Goal: Task Accomplishment & Management: Complete application form

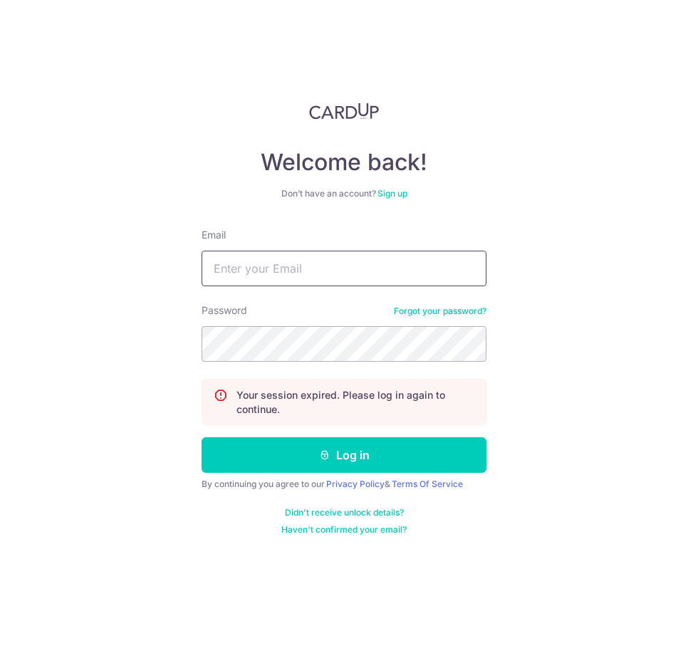
type input "james@maximusracing.com"
click at [518, 106] on div "Welcome back! Don’t have an account? Sign up Email james@maximusracing.com Pass…" at bounding box center [344, 324] width 688 height 648
click at [499, 442] on div "Welcome back! Don’t have an account? Sign up Email james@maximusracing.com Pass…" at bounding box center [344, 324] width 688 height 648
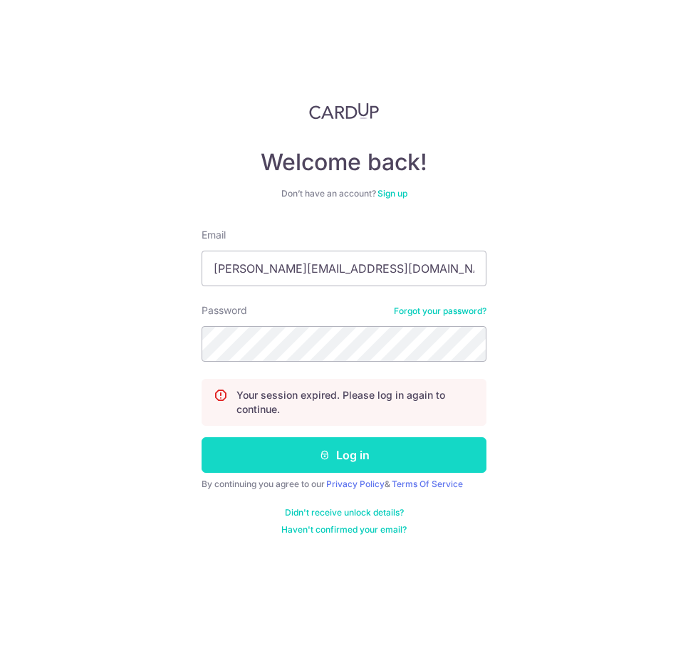
click at [429, 458] on button "Log in" at bounding box center [343, 455] width 285 height 36
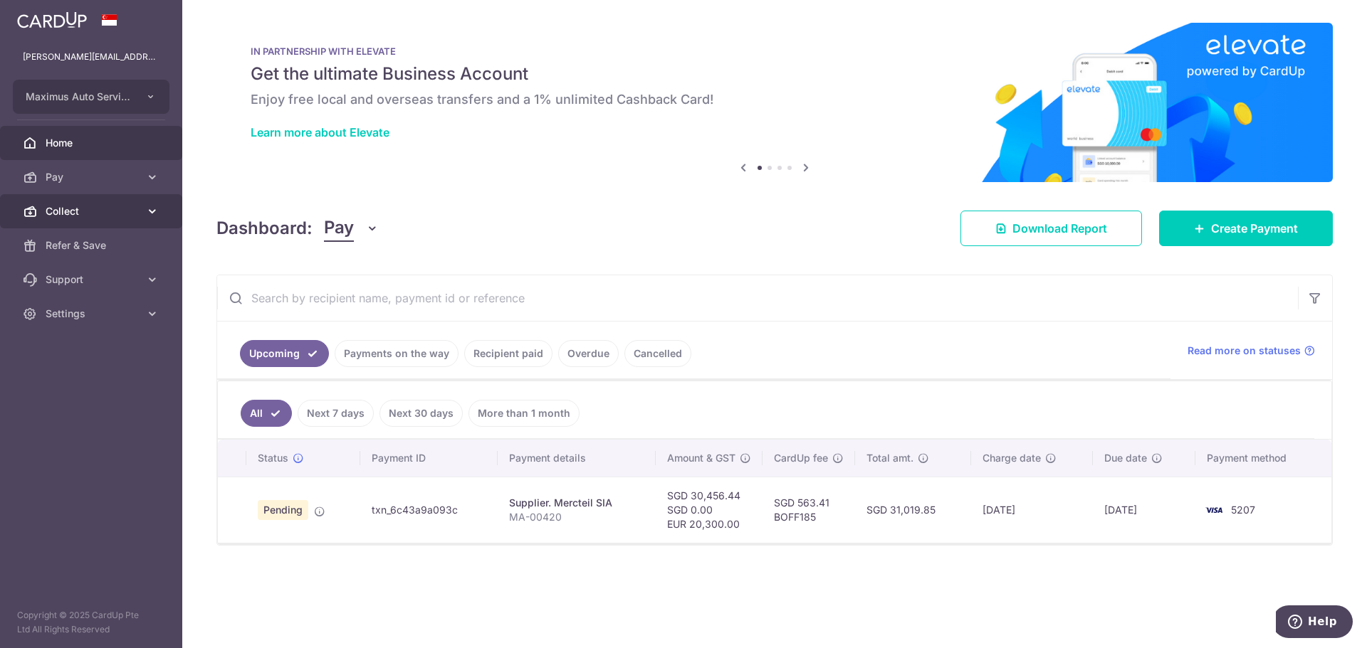
click at [80, 202] on link "Collect" at bounding box center [91, 211] width 182 height 34
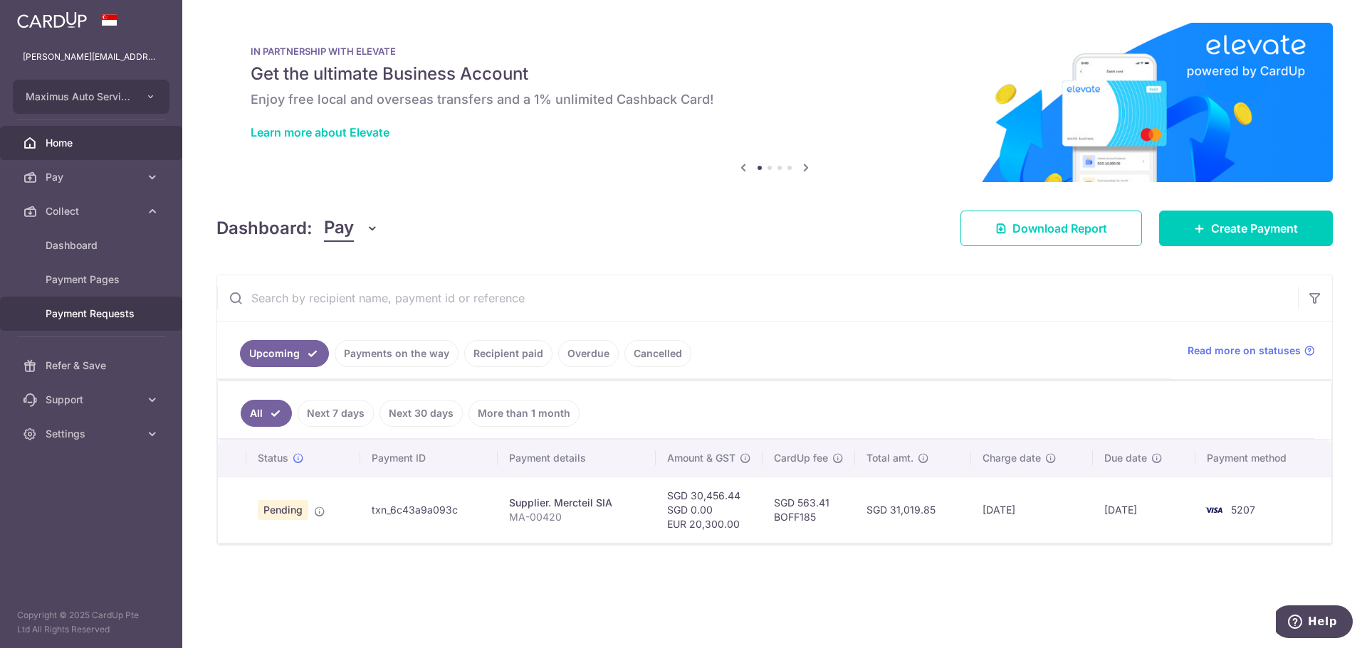
click at [73, 308] on span "Payment Requests" at bounding box center [93, 314] width 94 height 14
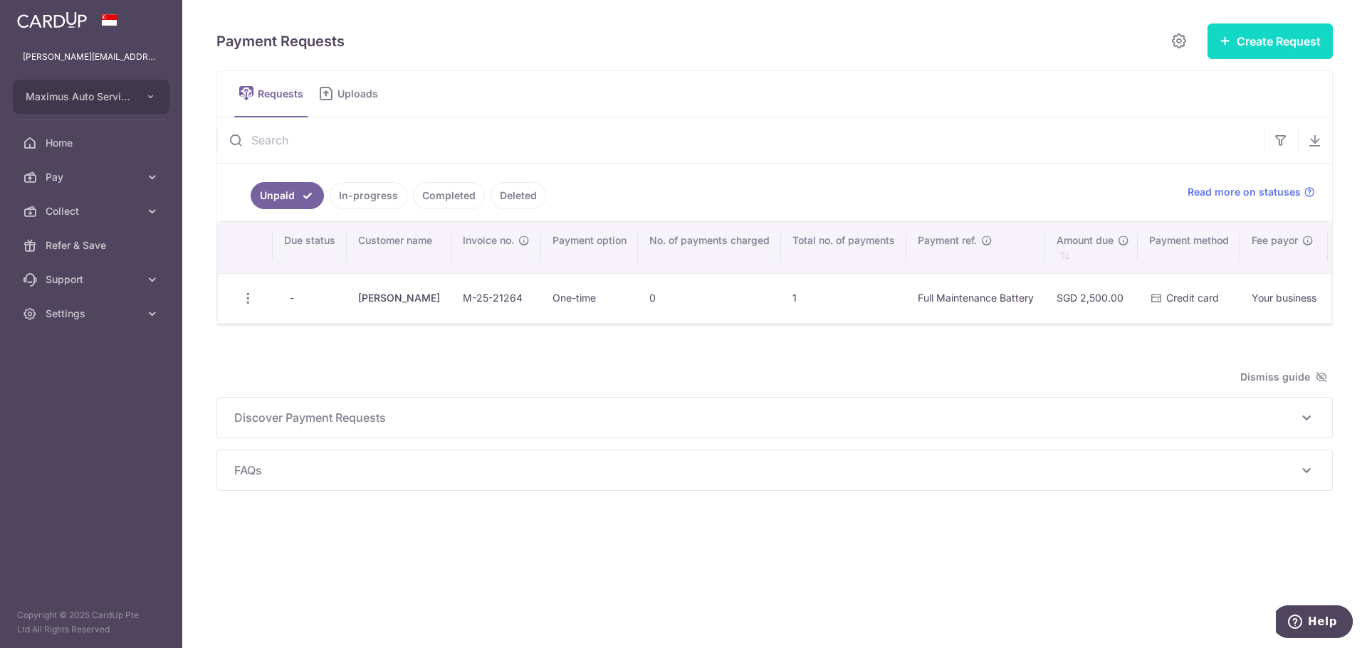
click at [687, 38] on button "Create Request" at bounding box center [1269, 41] width 125 height 36
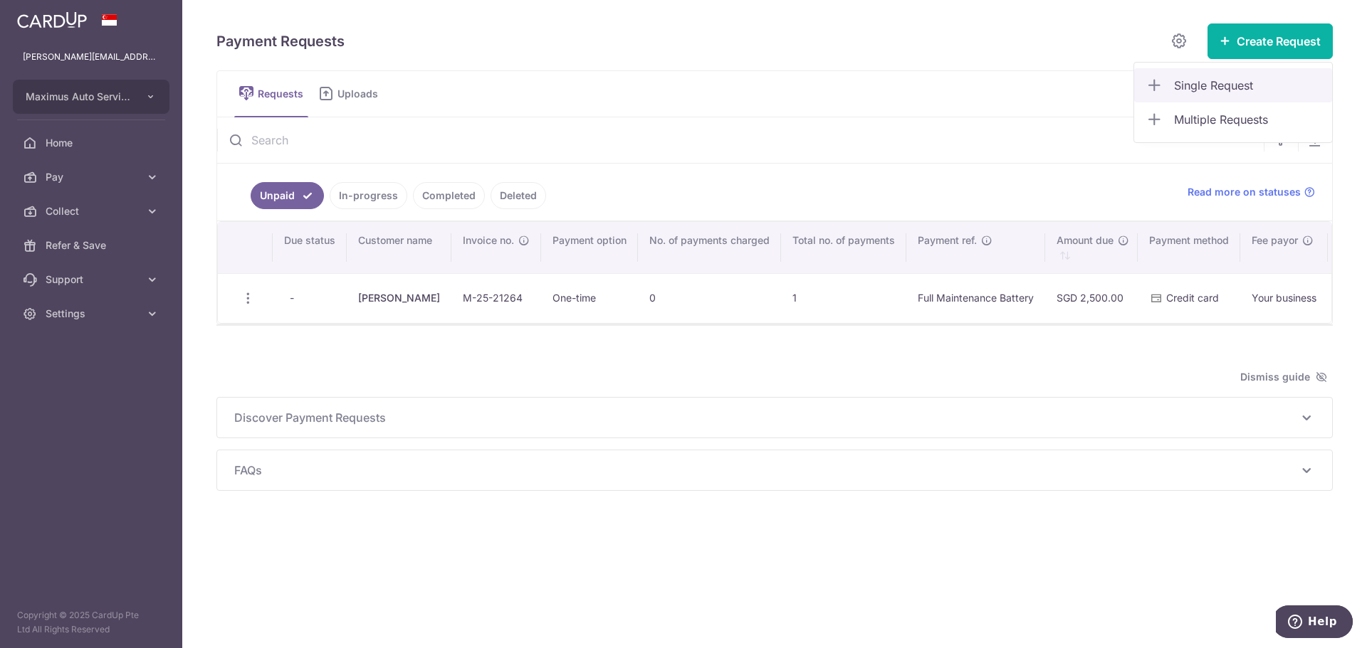
click at [687, 80] on span "Single Request" at bounding box center [1247, 85] width 147 height 17
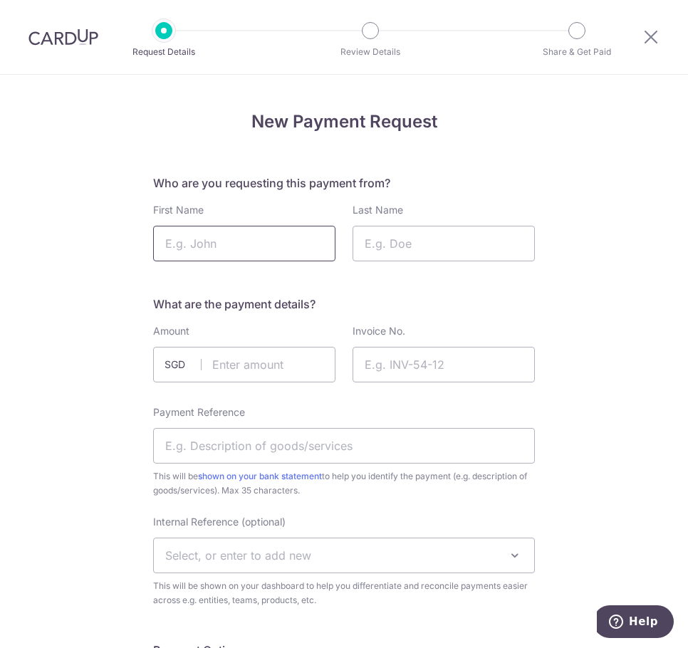
click at [199, 243] on input "First Name" at bounding box center [244, 244] width 182 height 36
type input "Mark"
click at [396, 249] on input "Last Name" at bounding box center [443, 244] width 182 height 36
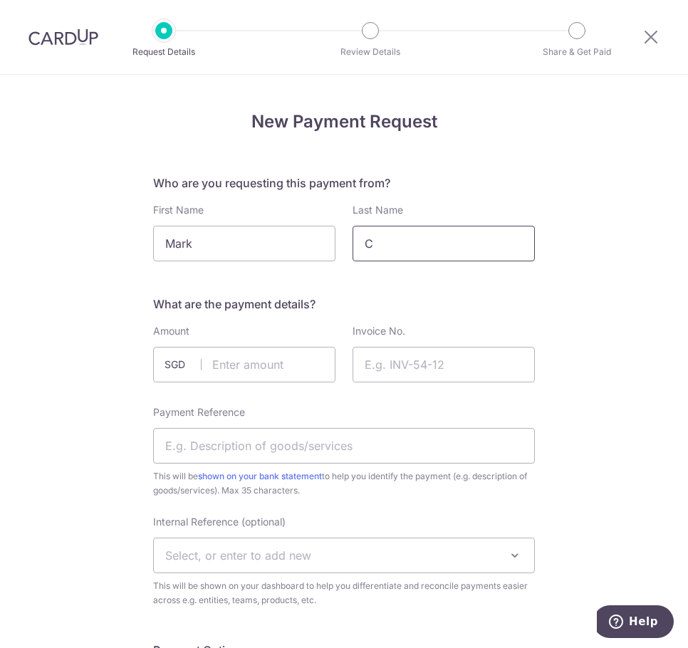
type input "Choy"
click at [293, 317] on div "What are the payment details? Amount SGD Invoice No. Payment Reference This wil…" at bounding box center [344, 451] width 382 height 312
click at [236, 370] on input "text" at bounding box center [244, 365] width 182 height 36
click at [224, 358] on input "text" at bounding box center [244, 365] width 182 height 36
click at [221, 369] on input "text" at bounding box center [244, 365] width 182 height 36
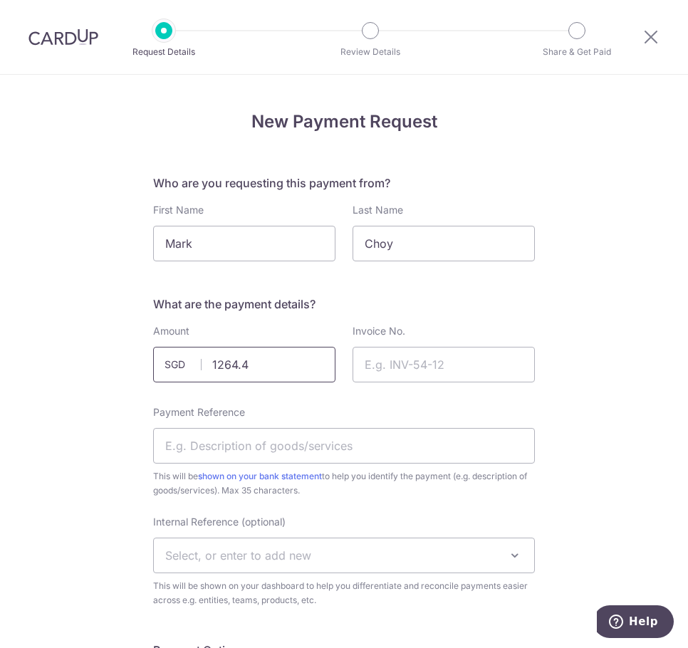
type input "1264.40"
click button "Confirm and Update" at bounding box center [0, 0] width 0 height 0
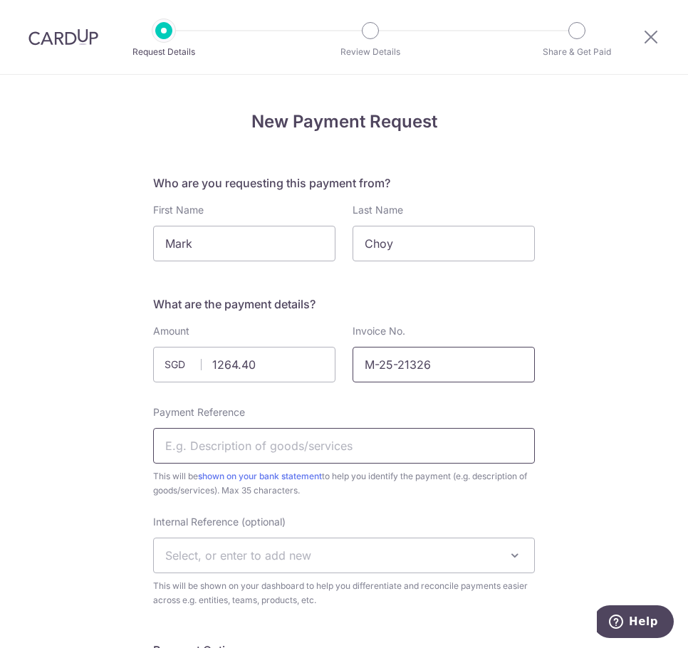
type input "M-25-21326"
click at [277, 441] on input "Payment Reference" at bounding box center [344, 446] width 382 height 36
type input "Ferrari 458 SND131T"
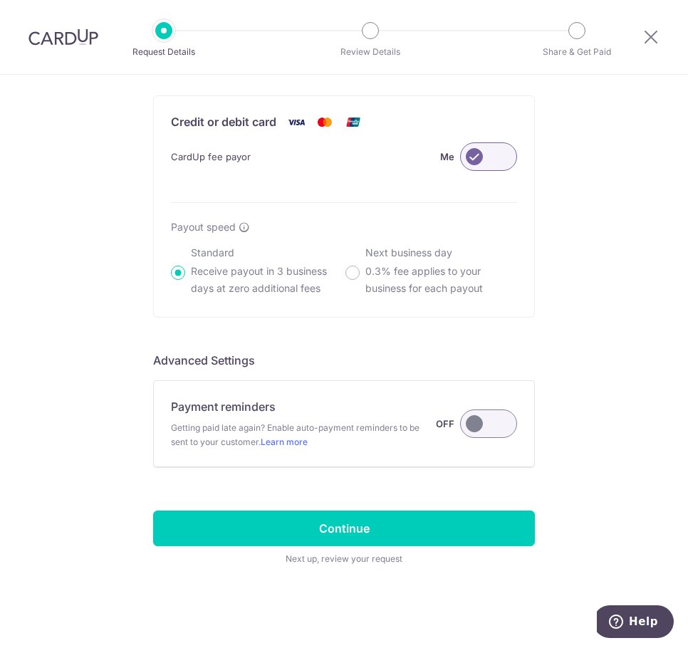
scroll to position [829, 0]
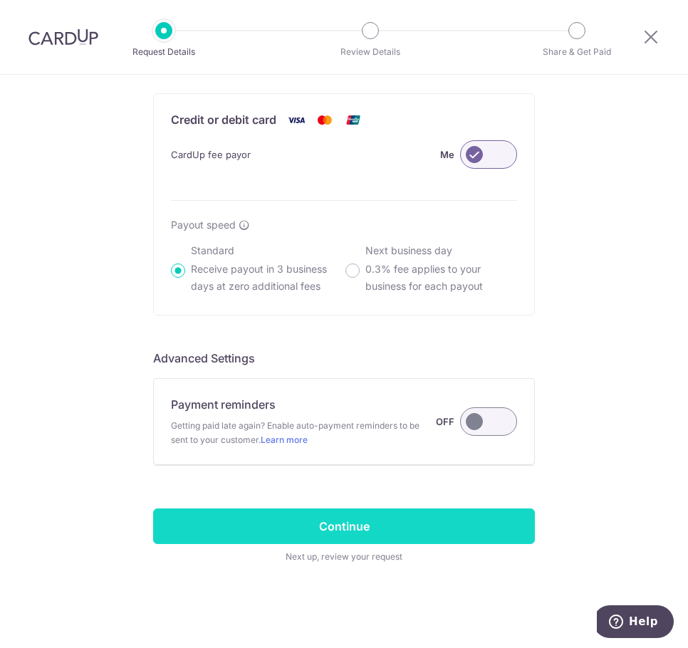
click at [373, 530] on input "Continue" at bounding box center [344, 526] width 382 height 36
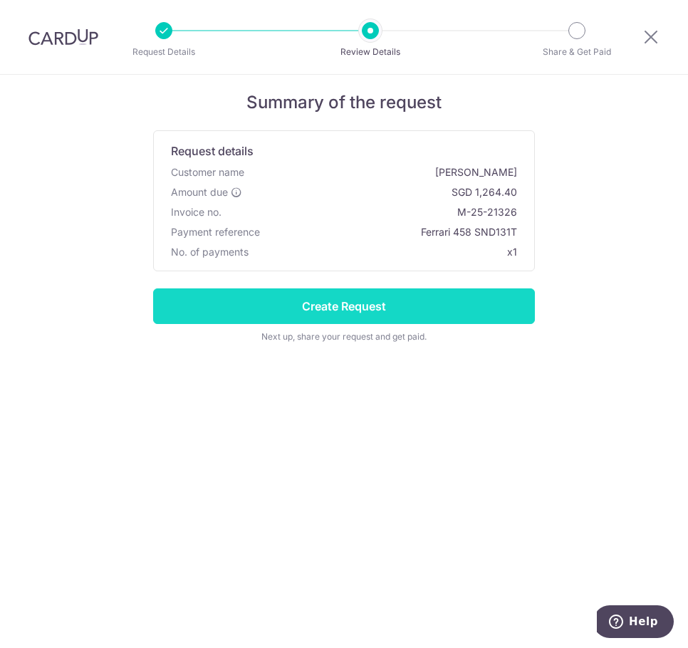
click at [422, 298] on input "Create Request" at bounding box center [344, 306] width 382 height 36
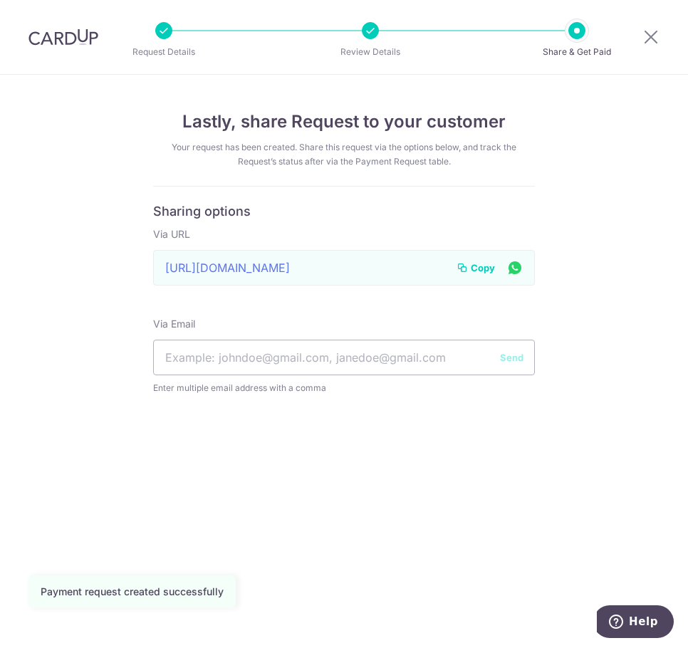
click at [477, 267] on span "Copy" at bounding box center [483, 268] width 24 height 14
click at [179, 467] on div "Lastly, share Request to your customer Your request has been created. Share thi…" at bounding box center [344, 361] width 688 height 573
click at [387, 493] on div "Lastly, share Request to your customer Your request has been created. Share thi…" at bounding box center [344, 361] width 688 height 573
